Goal: Task Accomplishment & Management: Use online tool/utility

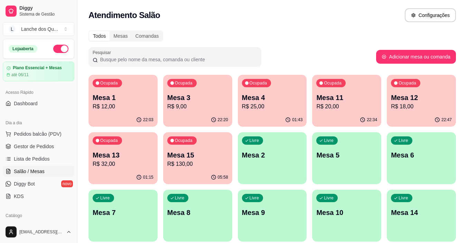
scroll to position [104, 0]
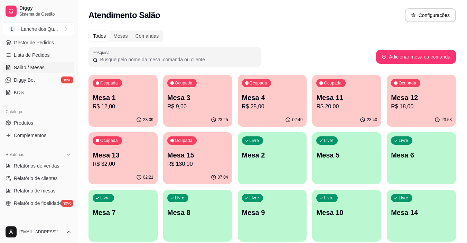
click at [263, 97] on div "Ocupada Mesa 1 R$ 12,00 23:09 Ocupada Mesa 3 R$ 9,00 23:25 Ocupada Mesa 4 R$ 25…" at bounding box center [271, 158] width 367 height 167
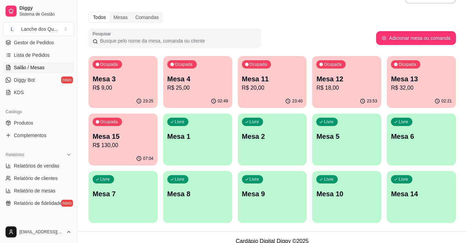
scroll to position [27, 0]
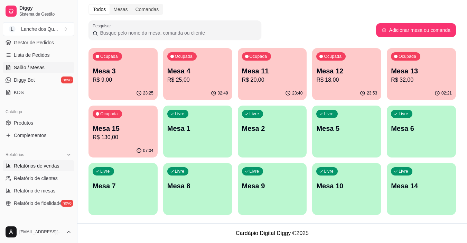
click at [40, 163] on span "Relatórios de vendas" at bounding box center [37, 165] width 46 height 7
select select "ALL"
select select "0"
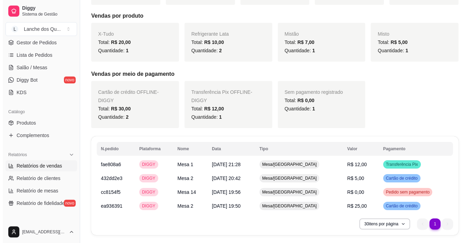
scroll to position [155, 0]
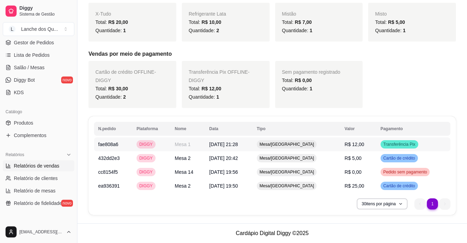
click at [351, 144] on span "R$ 12,00" at bounding box center [354, 144] width 20 height 6
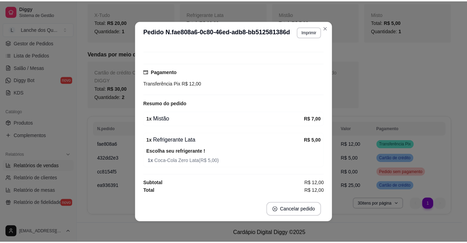
scroll to position [146, 0]
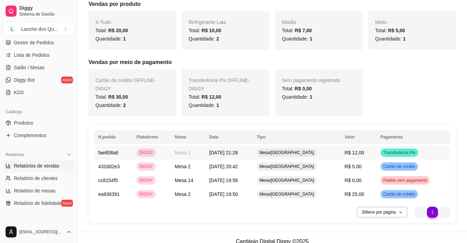
click at [359, 154] on span "R$ 12,00" at bounding box center [354, 153] width 20 height 6
click at [363, 166] on td "R$ 5,00" at bounding box center [358, 166] width 36 height 14
click at [41, 65] on span "Salão / Mesas" at bounding box center [29, 67] width 31 height 7
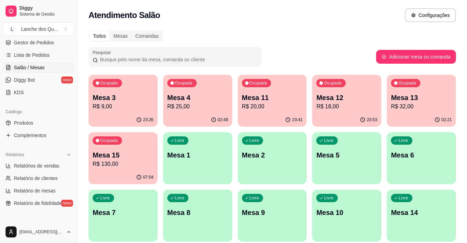
click at [271, 102] on p "R$ 20,00" at bounding box center [272, 106] width 61 height 8
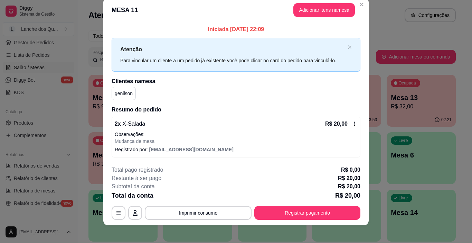
scroll to position [15, 0]
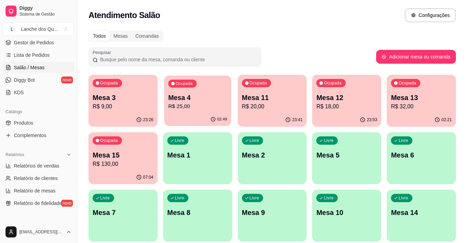
click at [199, 106] on p "R$ 25,00" at bounding box center [197, 106] width 59 height 8
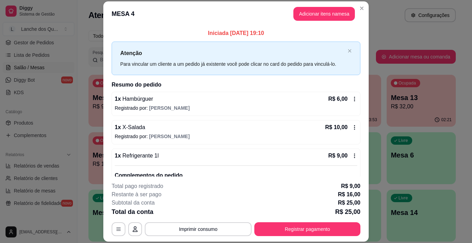
scroll to position [38, 0]
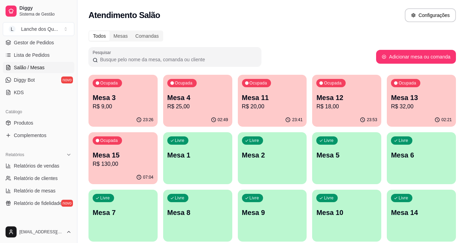
click at [265, 101] on p "Mesa 11" at bounding box center [272, 98] width 61 height 10
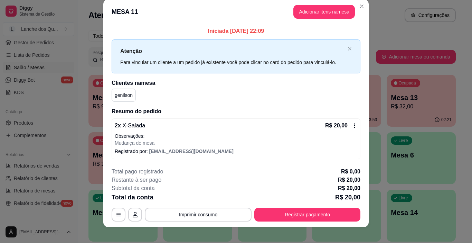
scroll to position [15, 0]
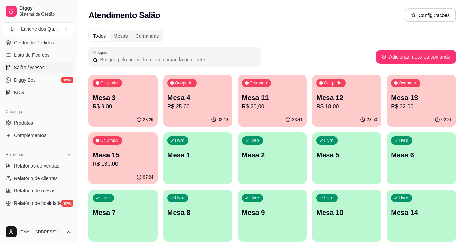
click at [221, 100] on p "Mesa 4" at bounding box center [197, 98] width 61 height 10
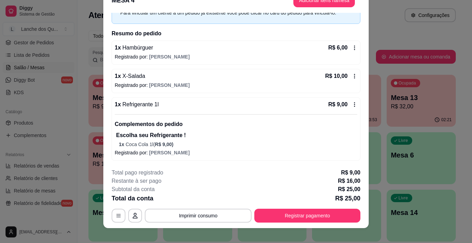
scroll to position [21, 0]
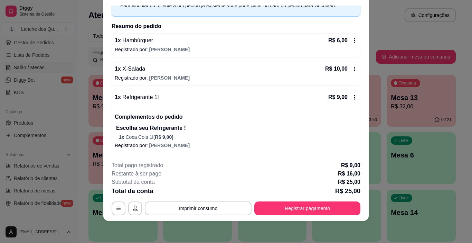
click at [303, 209] on button "Registrar pagamento" at bounding box center [307, 208] width 106 height 14
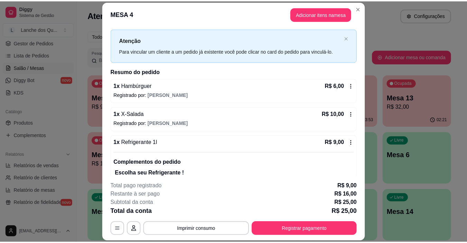
scroll to position [0, 0]
